Goal: Task Accomplishment & Management: Use online tool/utility

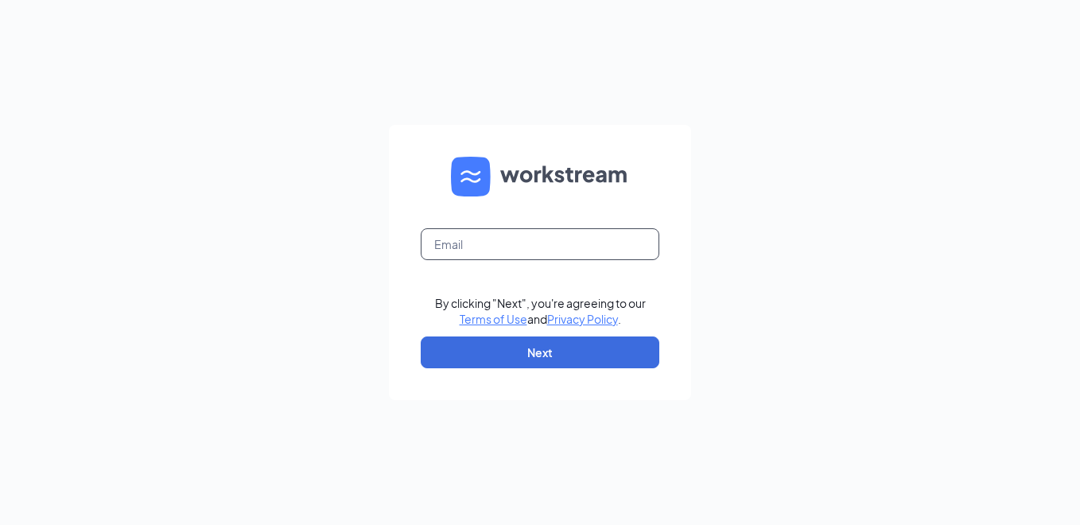
click at [527, 243] on input "text" at bounding box center [540, 244] width 239 height 32
type input "[EMAIL_ADDRESS][DOMAIN_NAME]"
click at [539, 372] on form "[EMAIL_ADDRESS][DOMAIN_NAME] By clicking "Next", you're agreeing to our Terms o…" at bounding box center [540, 262] width 302 height 275
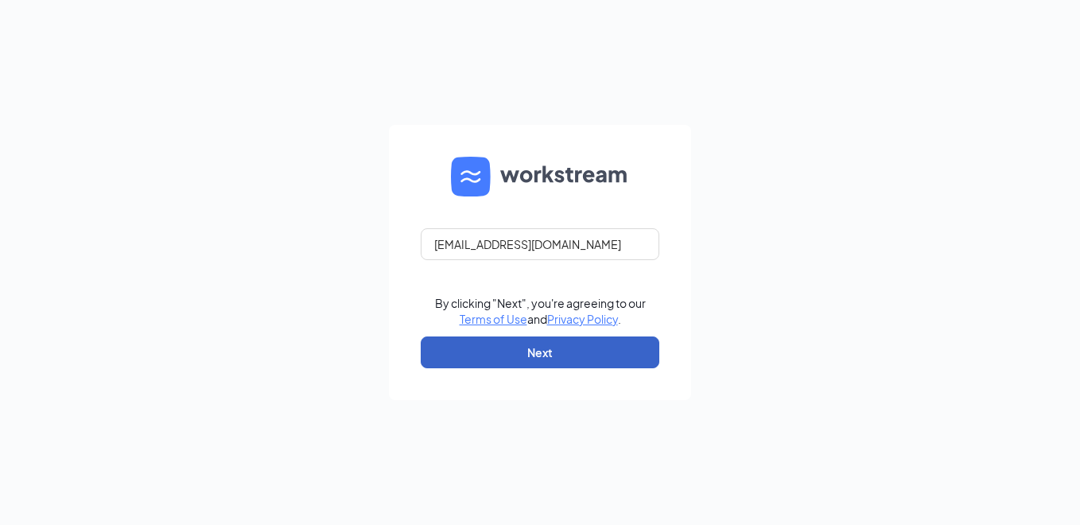
drag, startPoint x: 523, startPoint y: 360, endPoint x: 480, endPoint y: 333, distance: 51.4
click at [520, 359] on button "Next" at bounding box center [540, 353] width 239 height 32
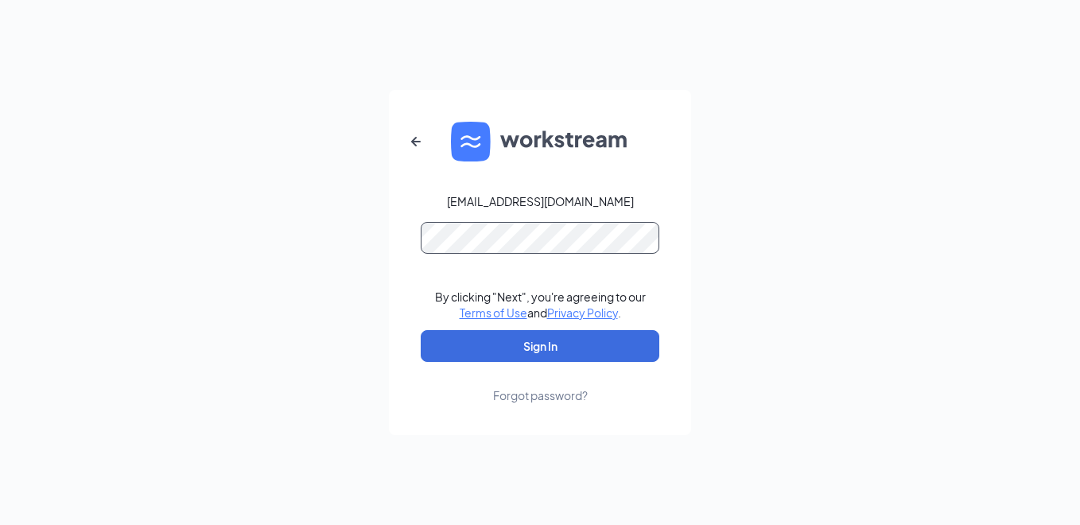
click at [421, 330] on button "Sign In" at bounding box center [540, 346] width 239 height 32
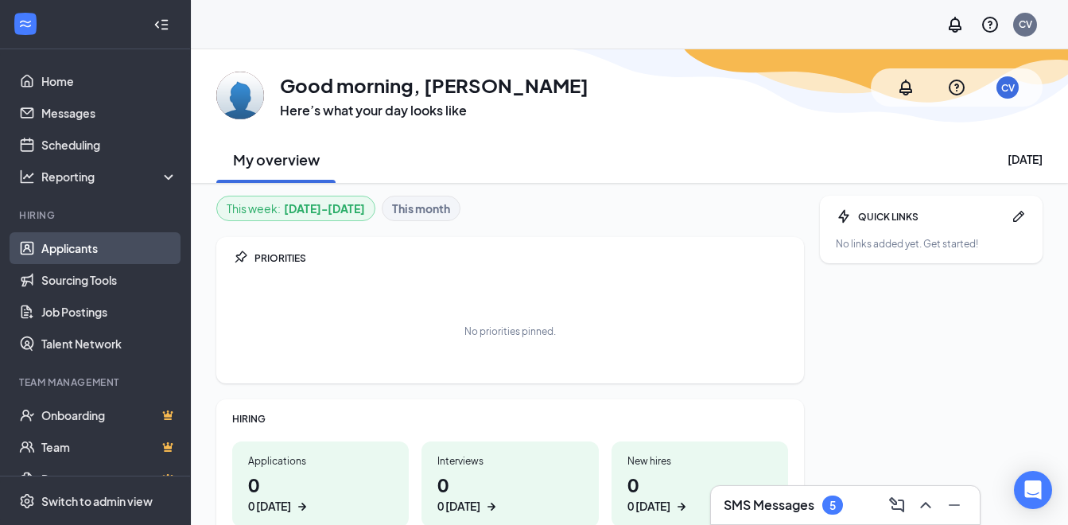
click at [122, 235] on link "Applicants" at bounding box center [109, 248] width 136 height 32
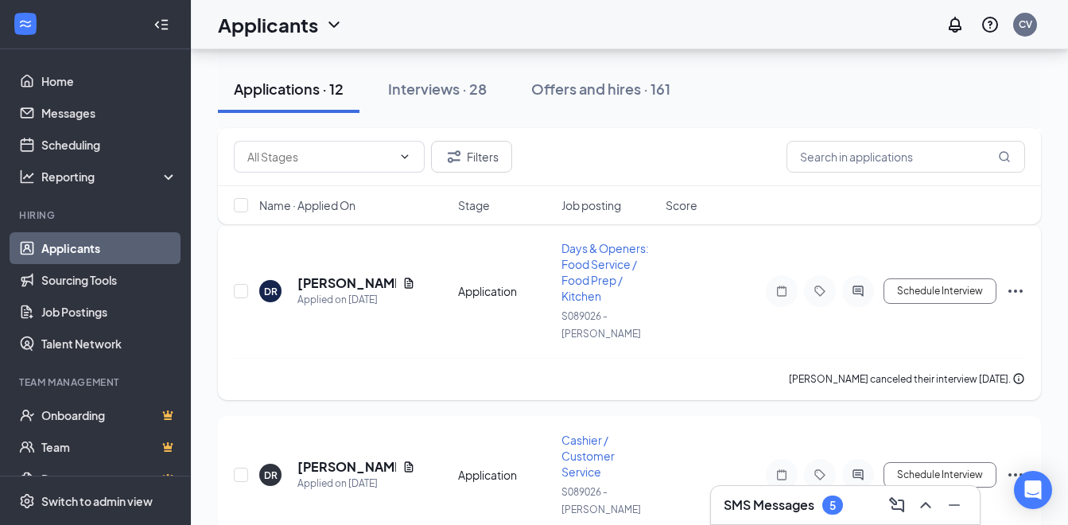
scroll to position [796, 0]
